Goal: Check status: Check status

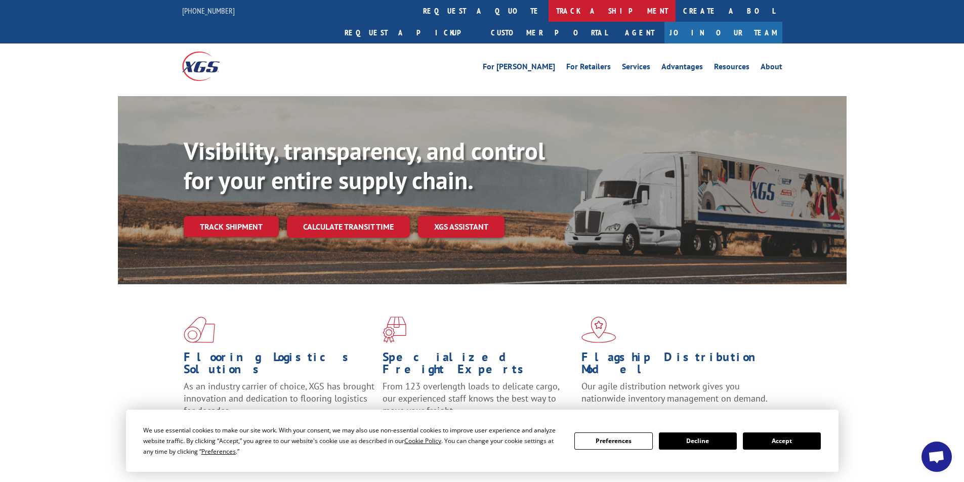
click at [549, 10] on link "track a shipment" at bounding box center [612, 11] width 127 height 22
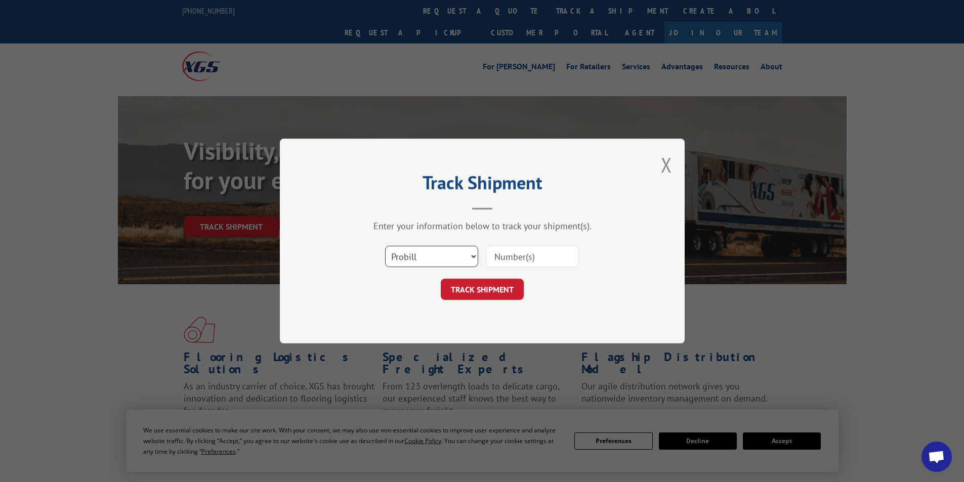
click at [472, 257] on select "Select category... Probill BOL PO" at bounding box center [431, 256] width 93 height 21
select select "po"
click at [385, 246] on select "Select category... Probill BOL PO" at bounding box center [431, 256] width 93 height 21
click at [514, 254] on input at bounding box center [532, 256] width 93 height 21
type input "09521526"
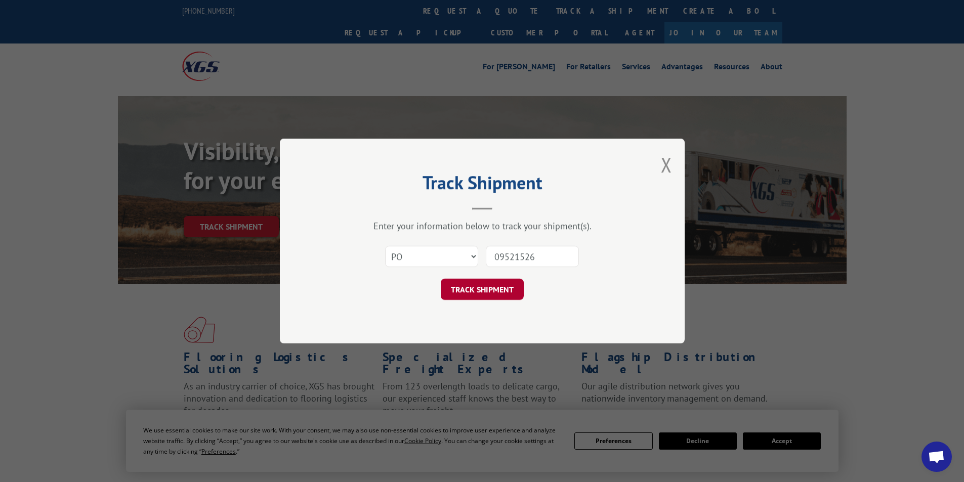
click at [488, 290] on button "TRACK SHIPMENT" at bounding box center [482, 289] width 83 height 21
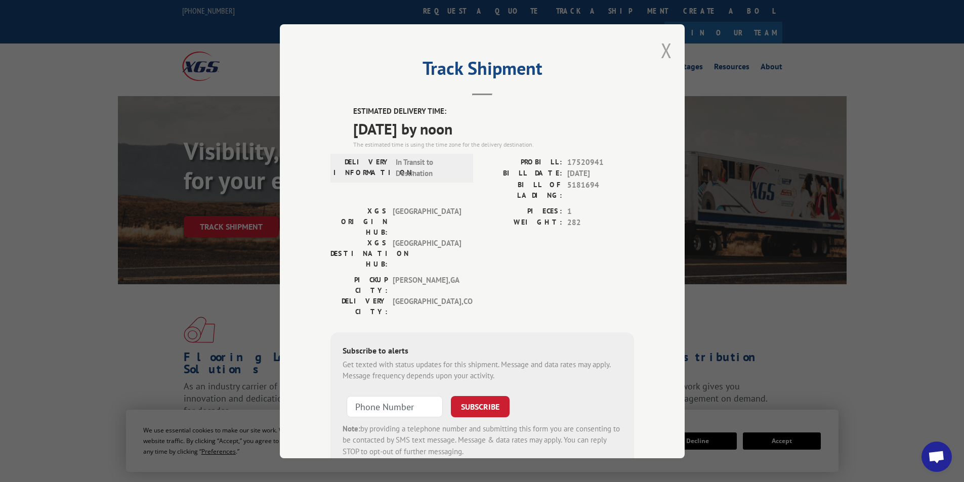
click at [661, 44] on button "Close modal" at bounding box center [666, 50] width 11 height 27
